Goal: Information Seeking & Learning: Stay updated

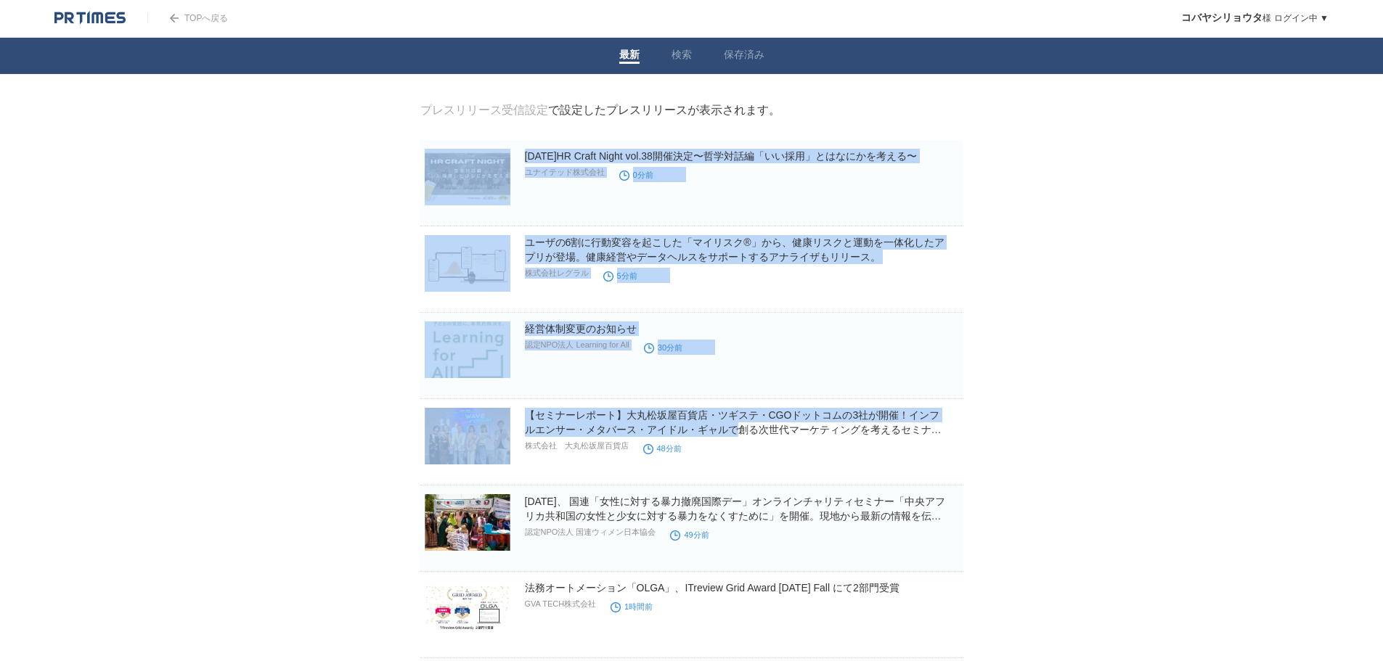
drag, startPoint x: 313, startPoint y: 168, endPoint x: 1274, endPoint y: 411, distance: 991.2
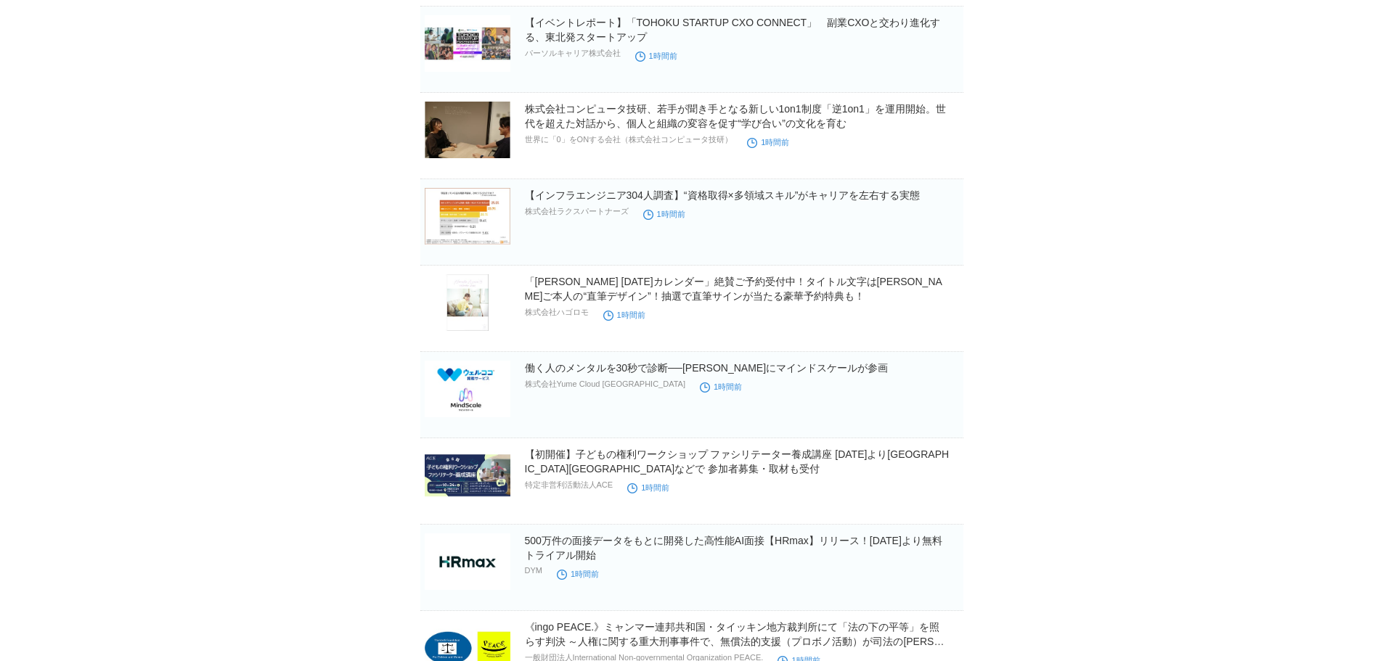
scroll to position [653, 0]
click at [825, 372] on link "働く人のメンタルを30秒で診断──[PERSON_NAME]にマインドスケールが参画" at bounding box center [707, 367] width 364 height 12
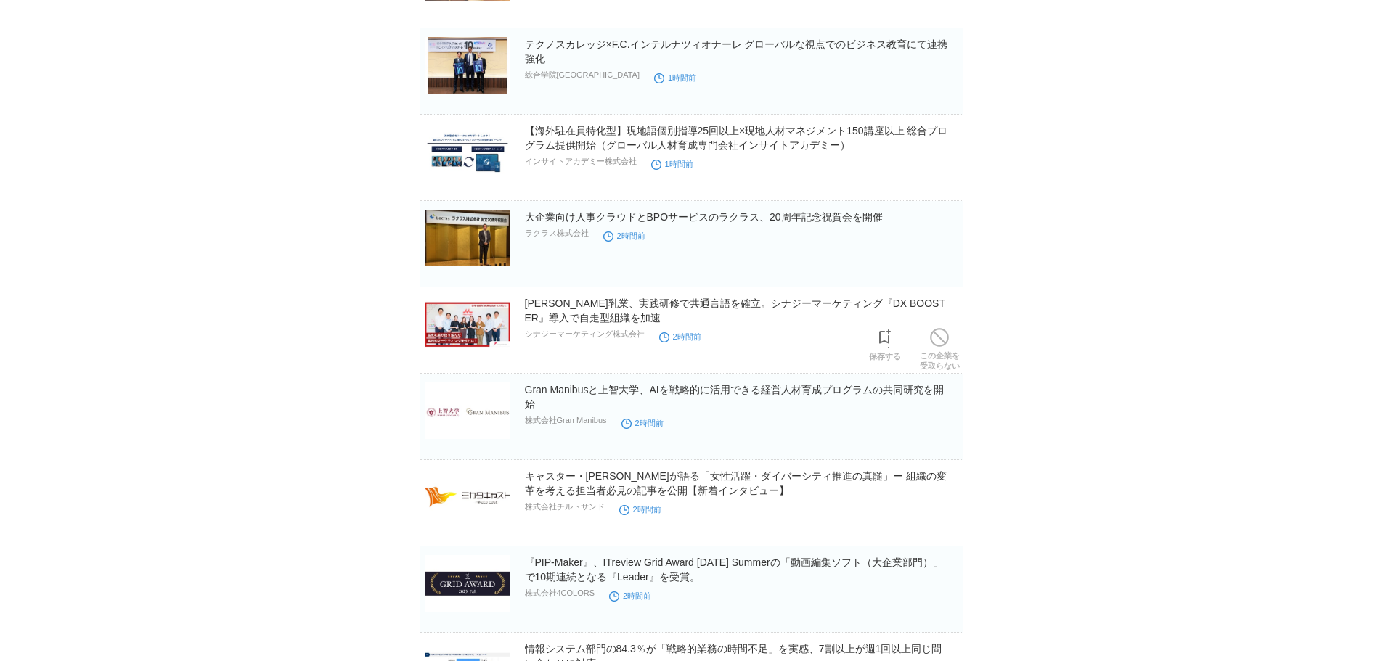
scroll to position [2032, 0]
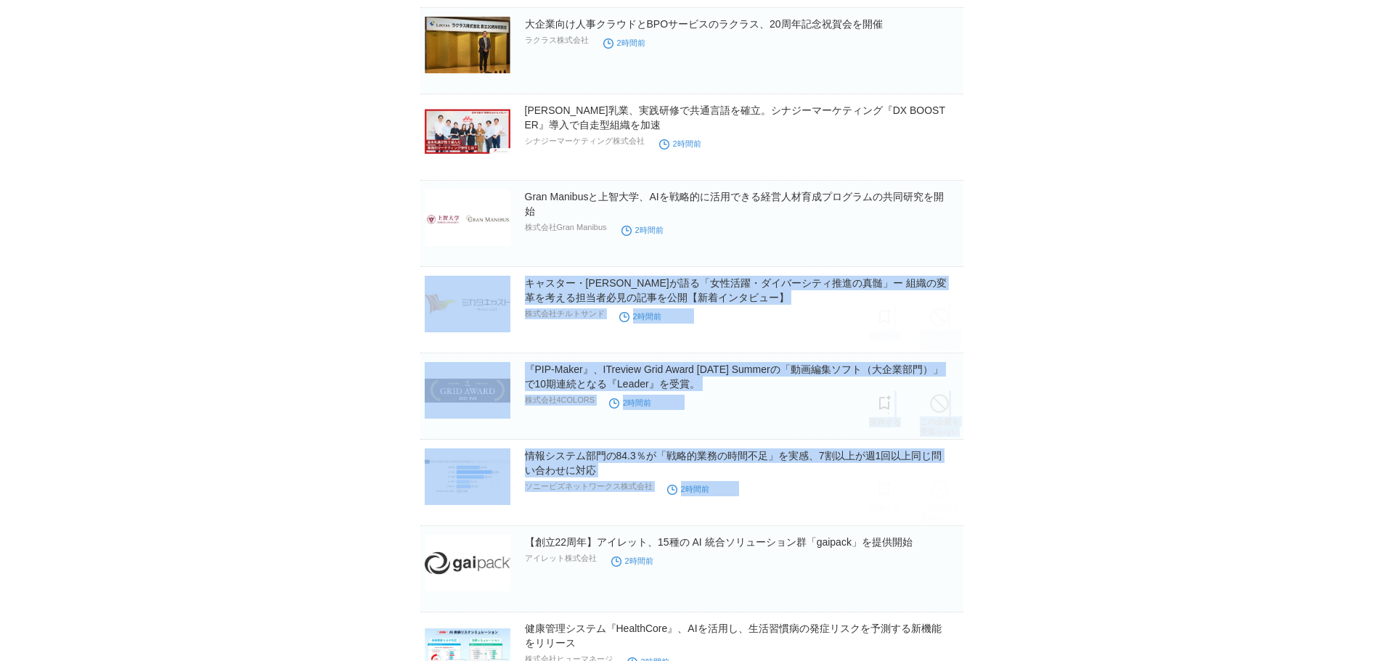
drag, startPoint x: 495, startPoint y: 325, endPoint x: 1185, endPoint y: 529, distance: 719.7
drag, startPoint x: 1185, startPoint y: 529, endPoint x: 127, endPoint y: 299, distance: 1082.8
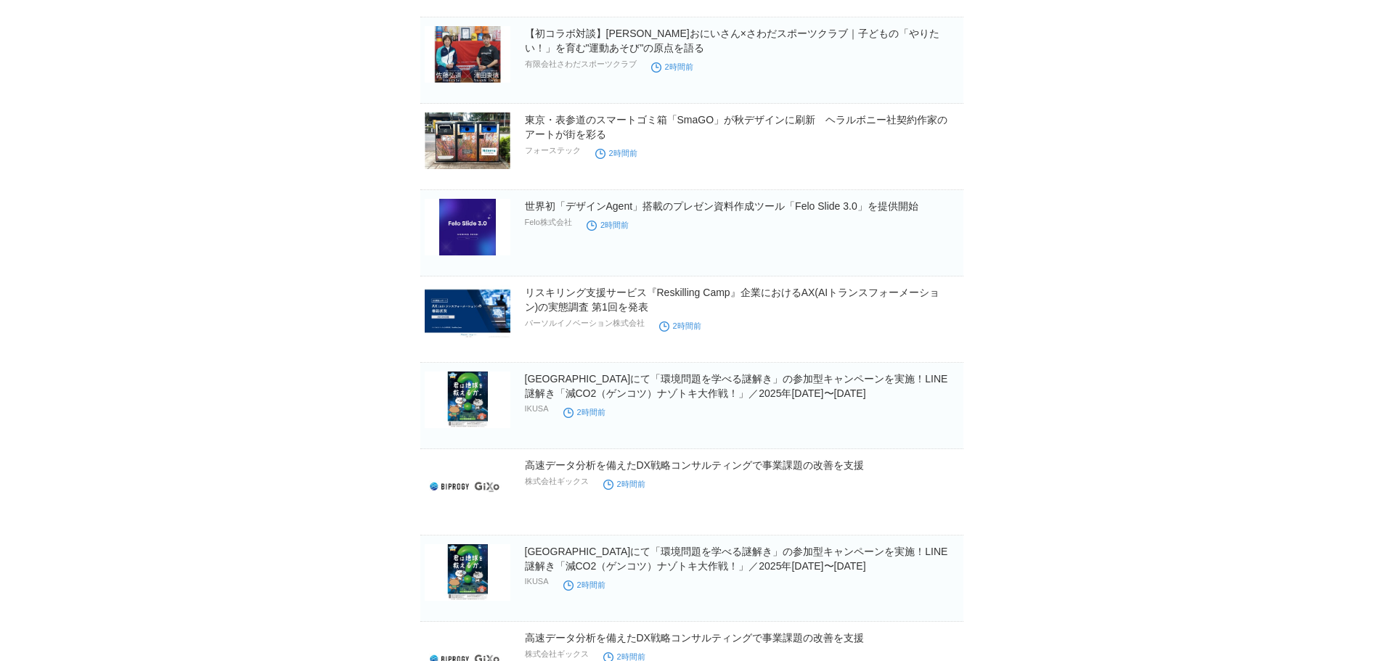
scroll to position [3082, 0]
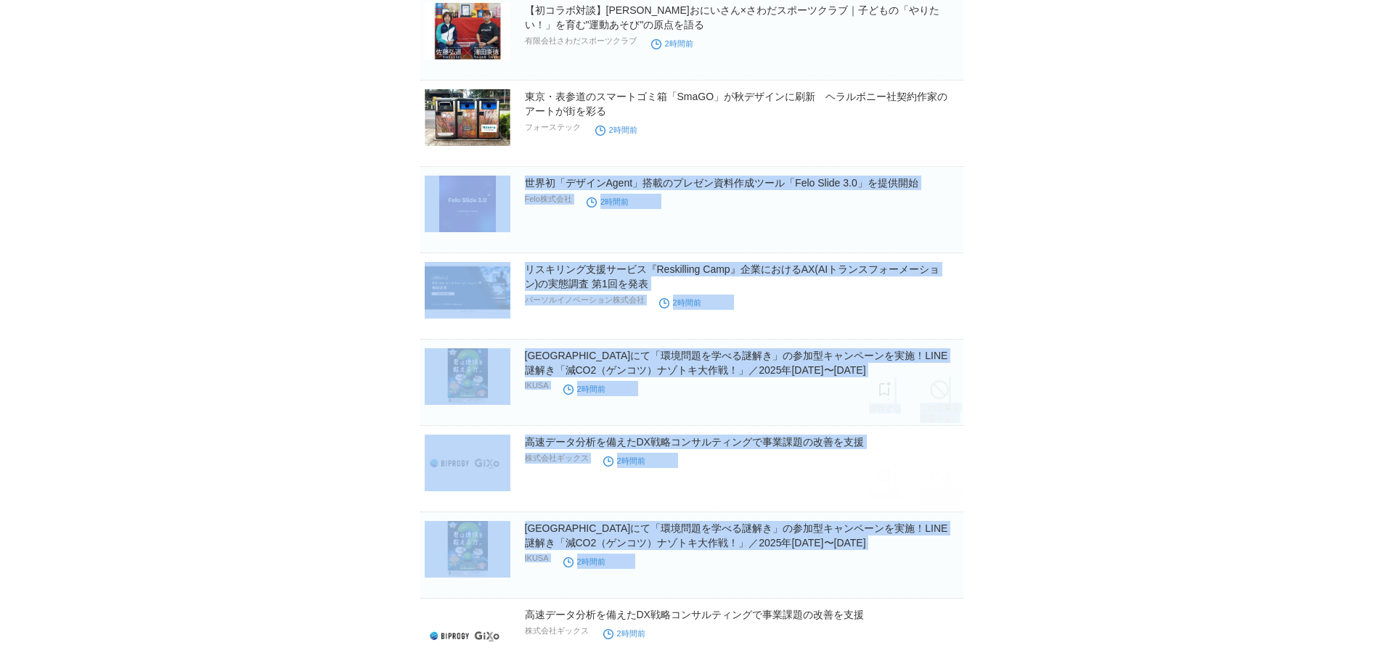
drag, startPoint x: 257, startPoint y: 229, endPoint x: 1224, endPoint y: 560, distance: 1022.0
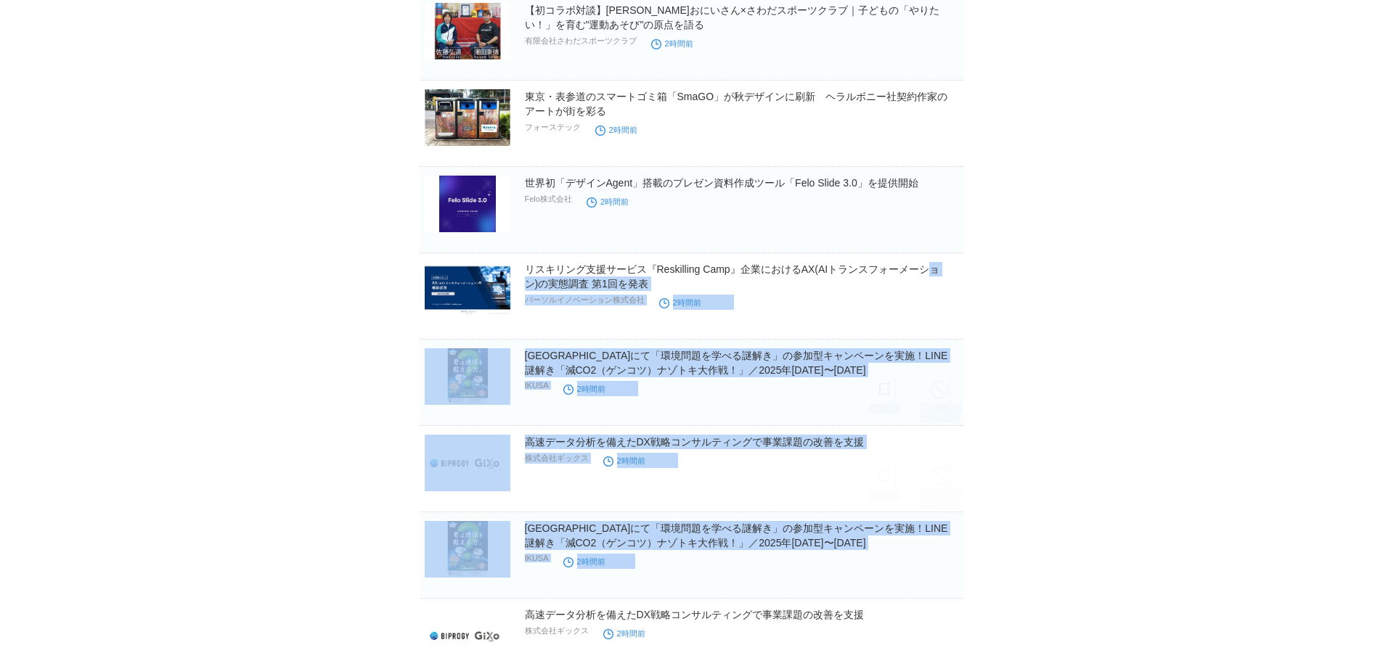
drag, startPoint x: 1173, startPoint y: 550, endPoint x: 300, endPoint y: 205, distance: 938.0
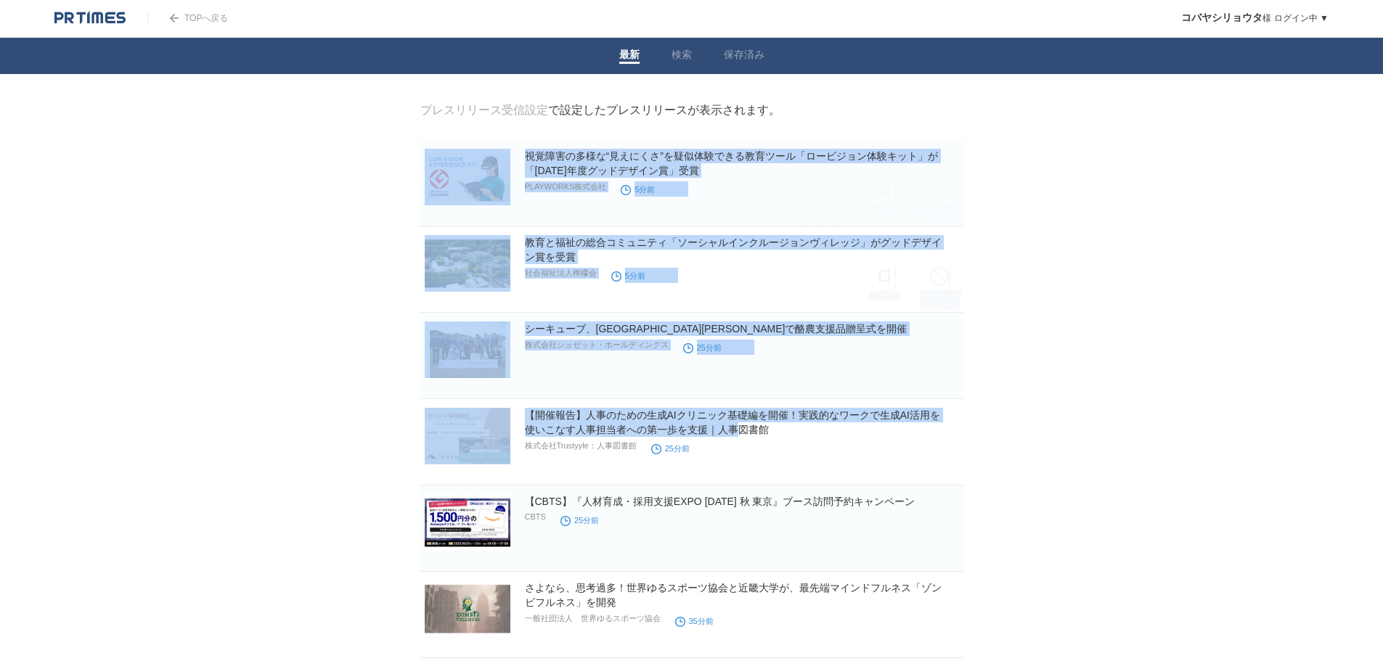
drag, startPoint x: 359, startPoint y: 157, endPoint x: 1208, endPoint y: 434, distance: 893.0
